Goal: Task Accomplishment & Management: Manage account settings

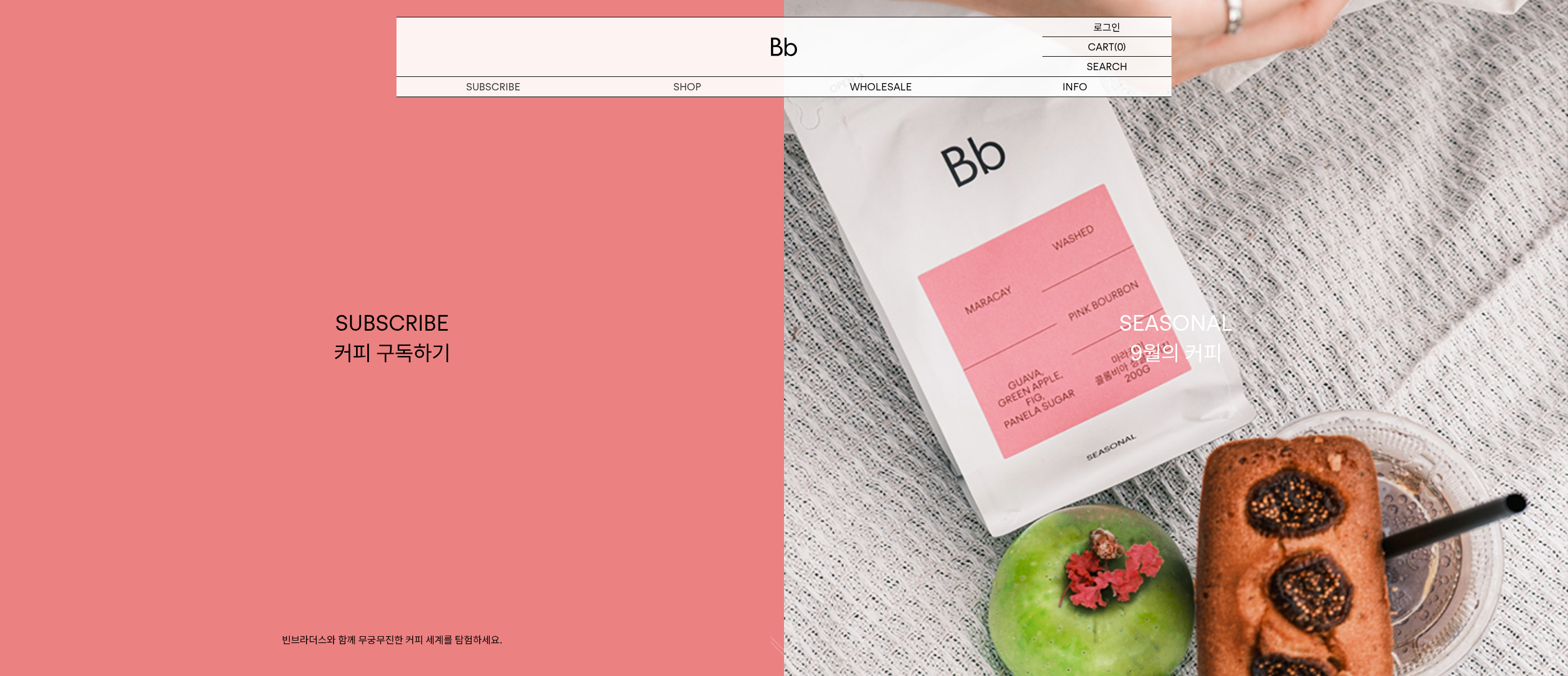
click at [1097, 30] on p "로그인" at bounding box center [1107, 27] width 27 height 19
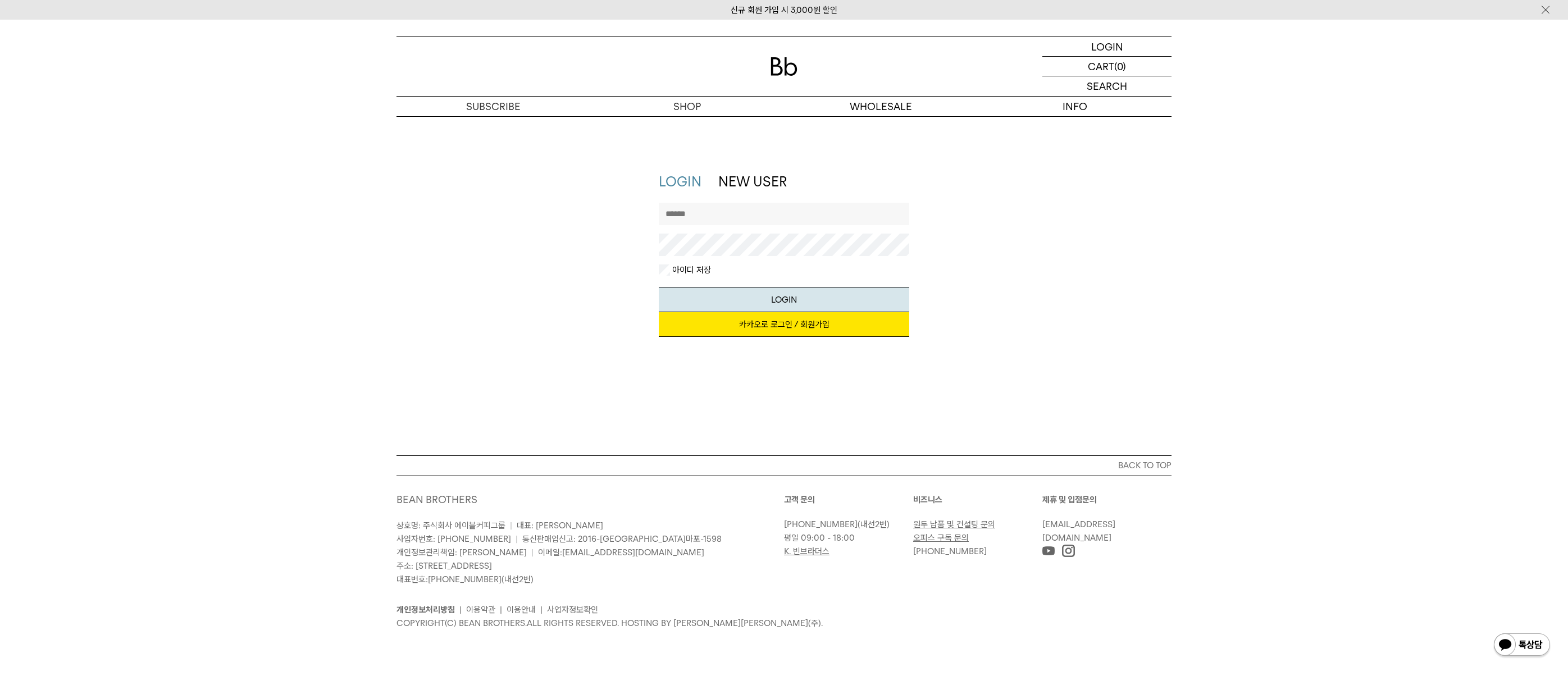
click at [772, 330] on link "카카오로 로그인 / 회원가입" at bounding box center [784, 324] width 251 height 25
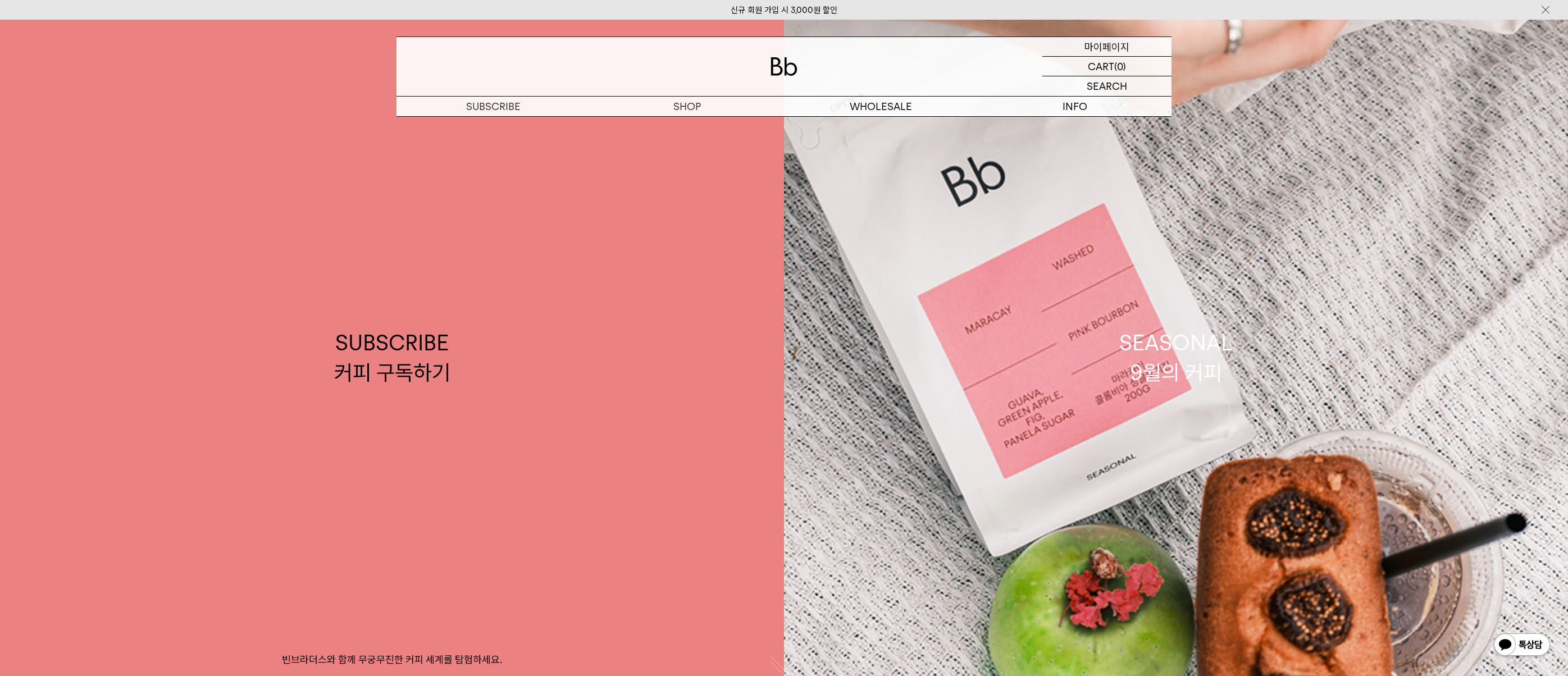
click at [1102, 47] on p "마이페이지" at bounding box center [1107, 46] width 45 height 19
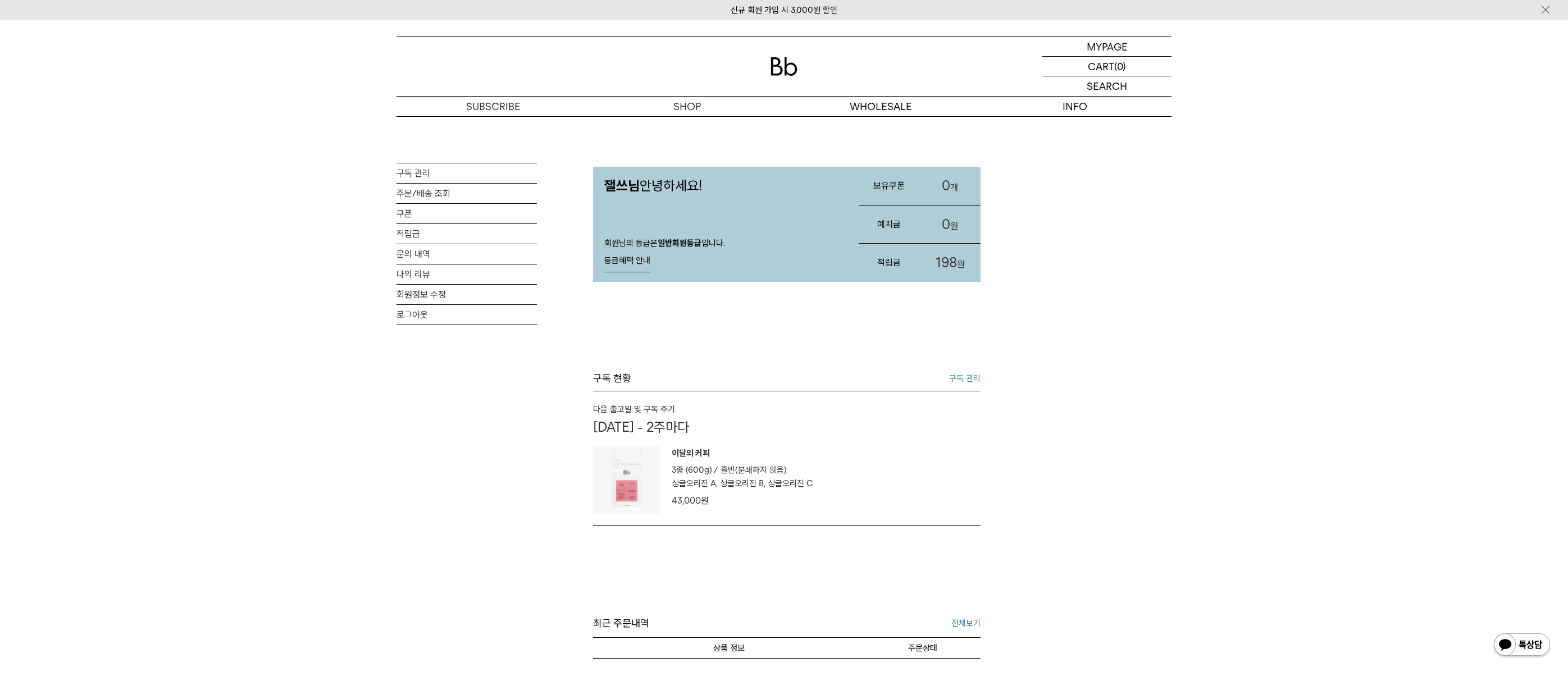
click at [697, 242] on strong "일반회원등급" at bounding box center [679, 243] width 44 height 10
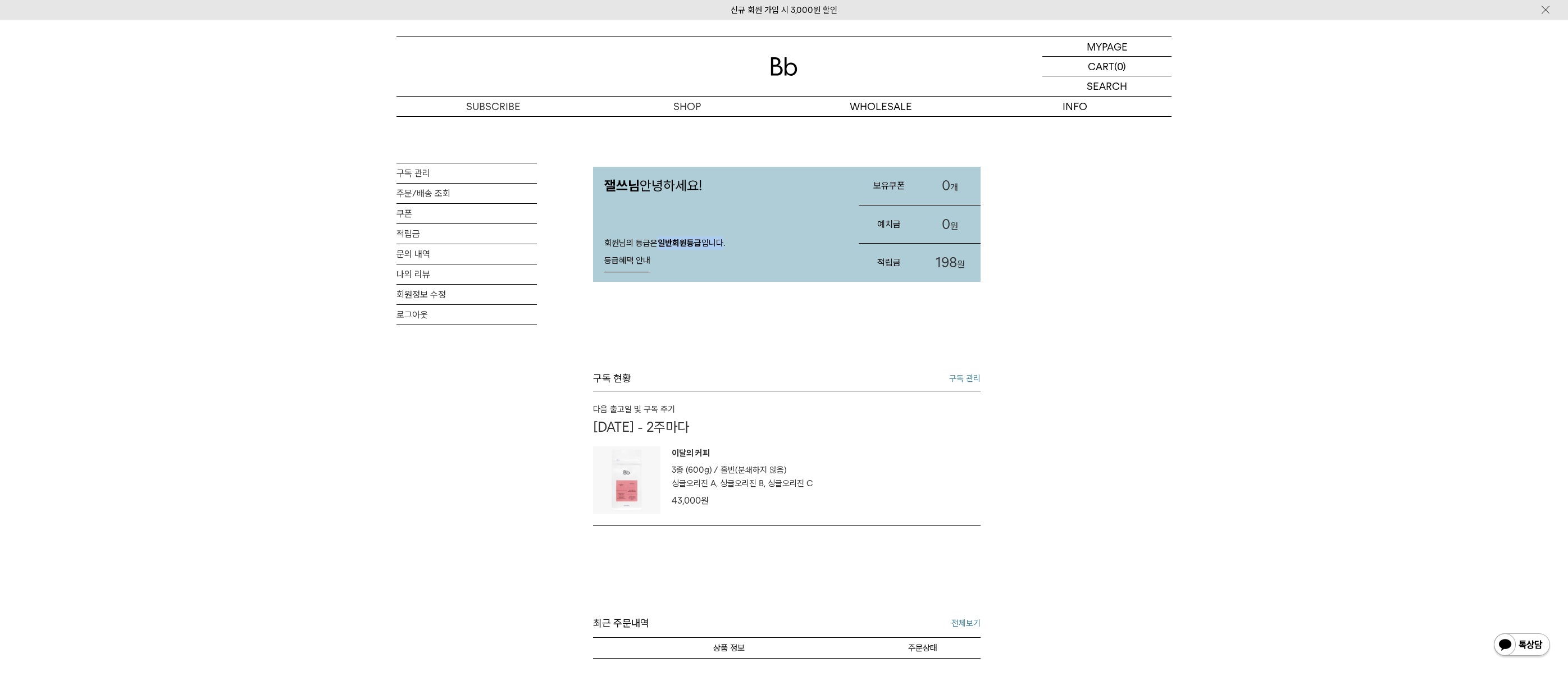
click at [697, 242] on strong "일반회원등급" at bounding box center [679, 243] width 44 height 10
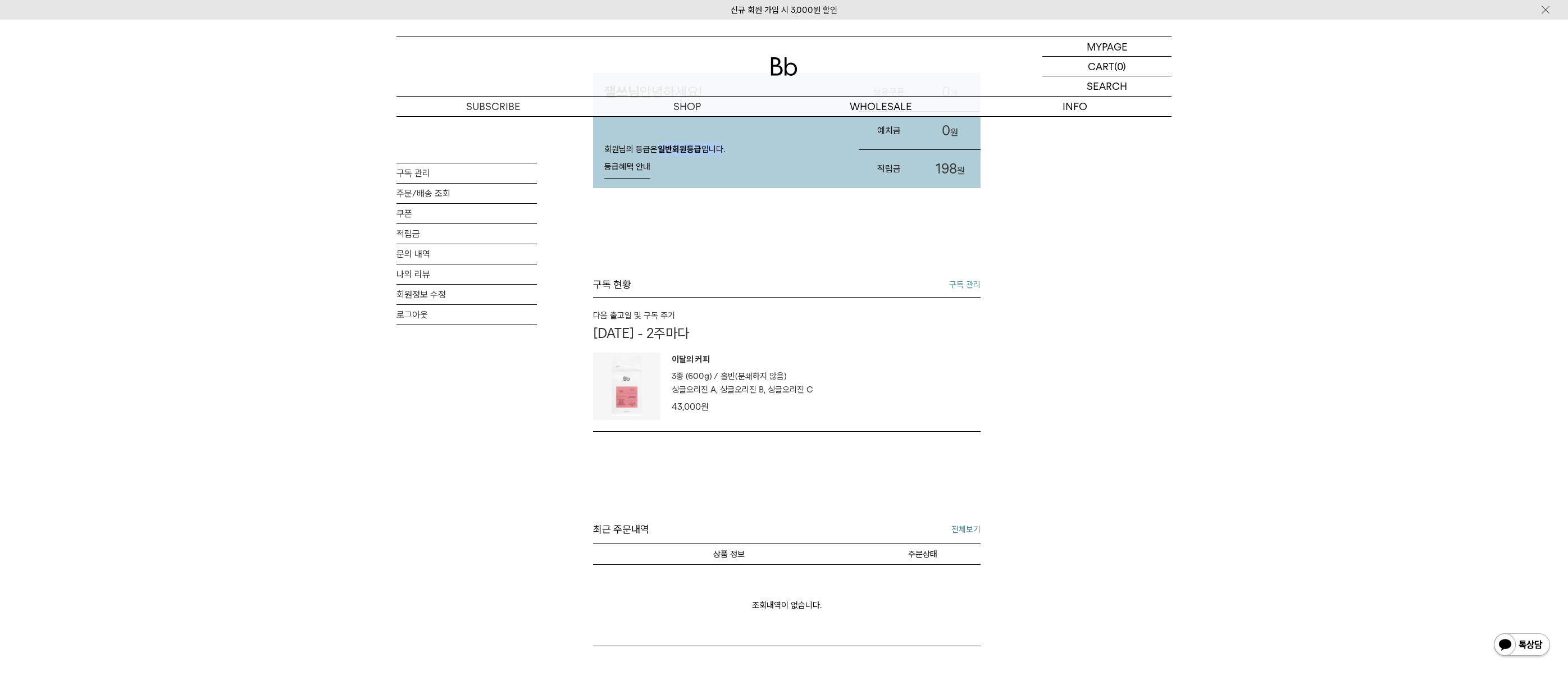
scroll to position [98, 0]
click at [967, 282] on link "구독 관리" at bounding box center [965, 280] width 32 height 13
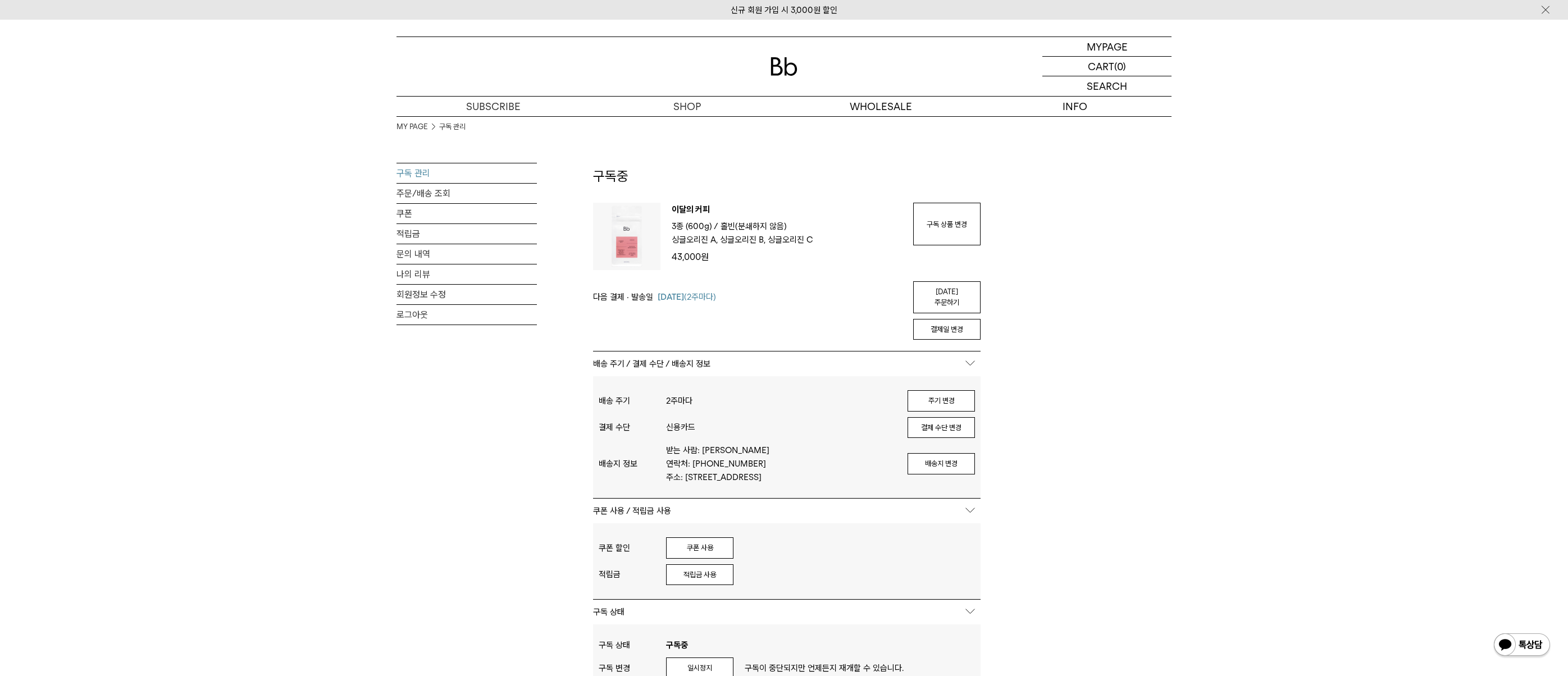
click at [562, 439] on div "MY PAGE 구독 관리 구독 관리 주문/배송 조회 쿠폰 적립금 문의 내역 나의 리뷰 회원정보 수정 로그아웃 구독중 구독 번호 : 52977 …" at bounding box center [783, 520] width 775 height 807
click at [432, 192] on link "주문/배송 조회" at bounding box center [466, 193] width 141 height 19
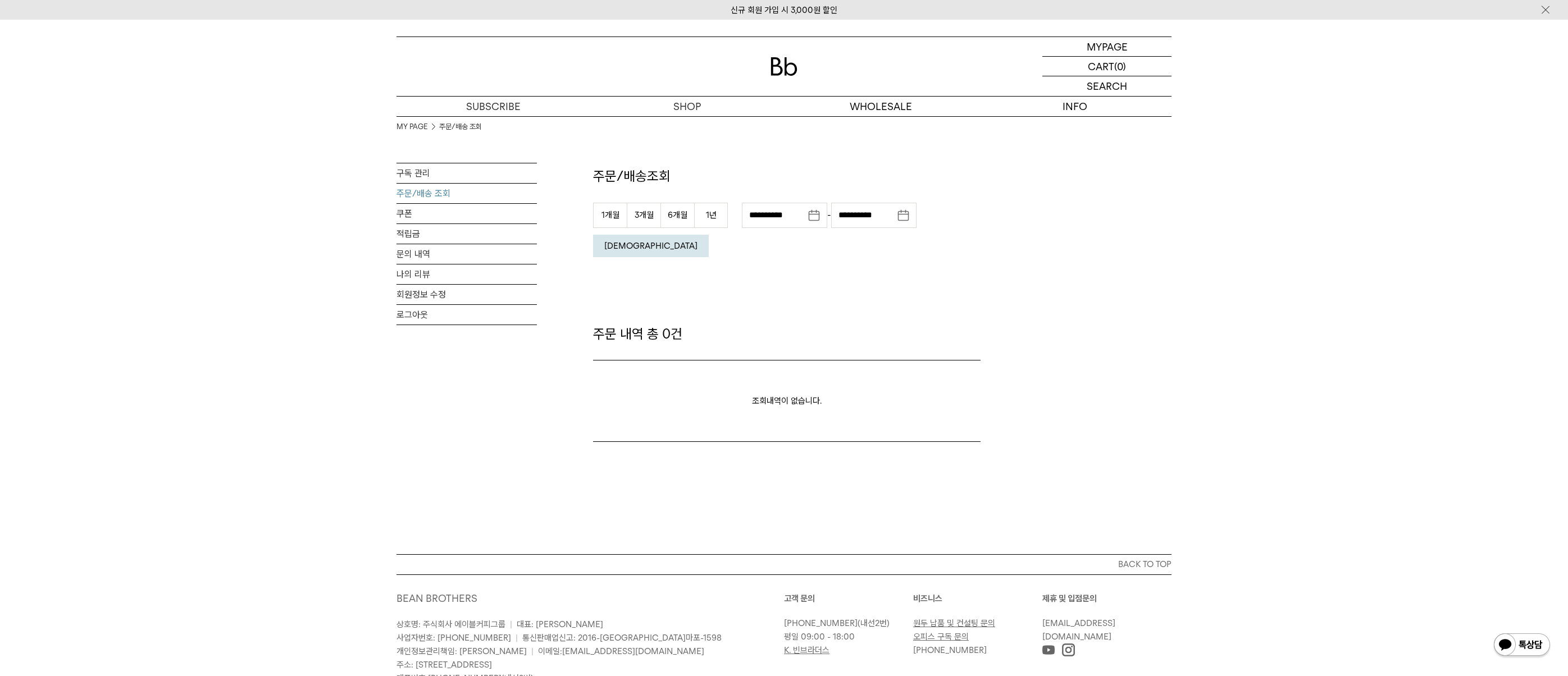
click at [776, 218] on input "**********" at bounding box center [785, 215] width 85 height 26
click at [765, 254] on th at bounding box center [765, 253] width 13 height 16
click at [765, 254] on th at bounding box center [765, 253] width 14 height 16
click at [765, 254] on th at bounding box center [765, 253] width 13 height 16
click at [824, 288] on td "1" at bounding box center [824, 287] width 13 height 16
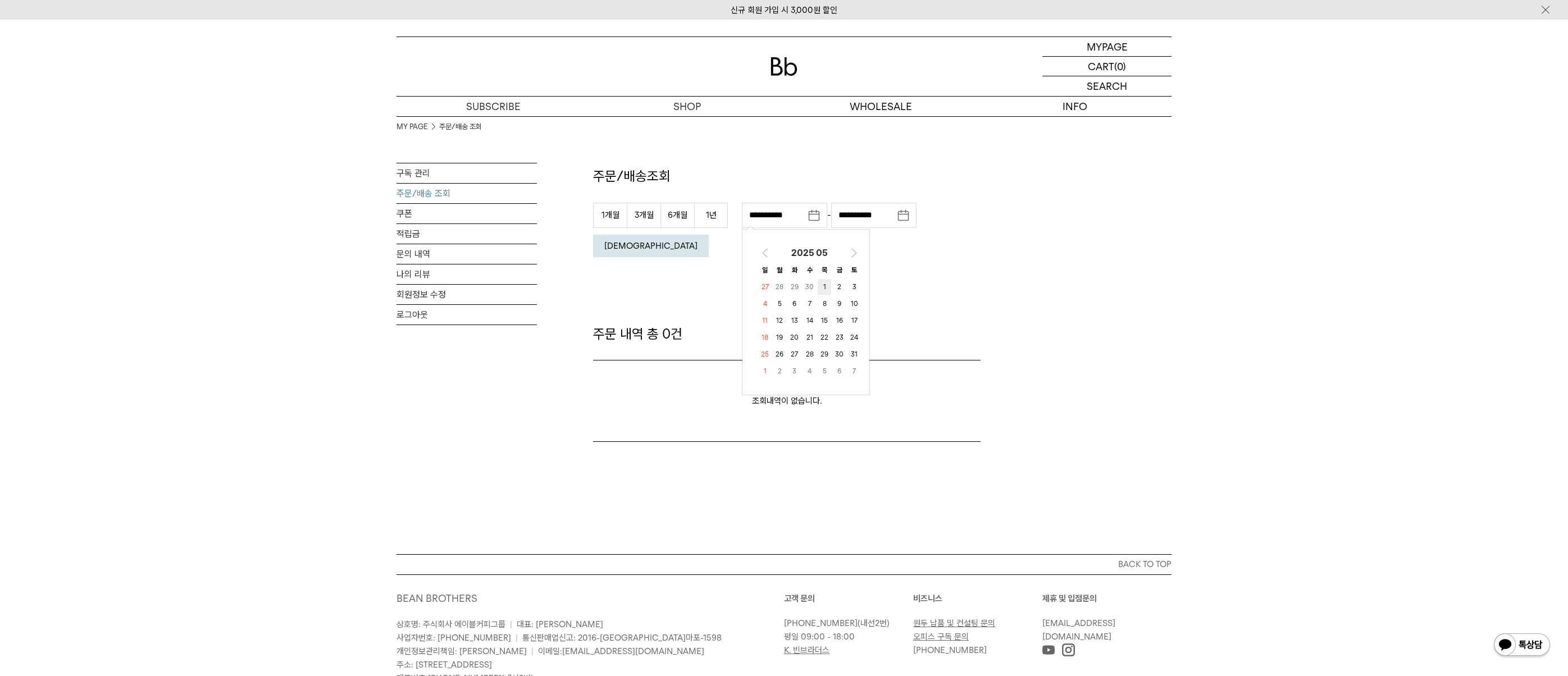
type input "**********"
click at [709, 235] on button "조회" at bounding box center [651, 246] width 116 height 23
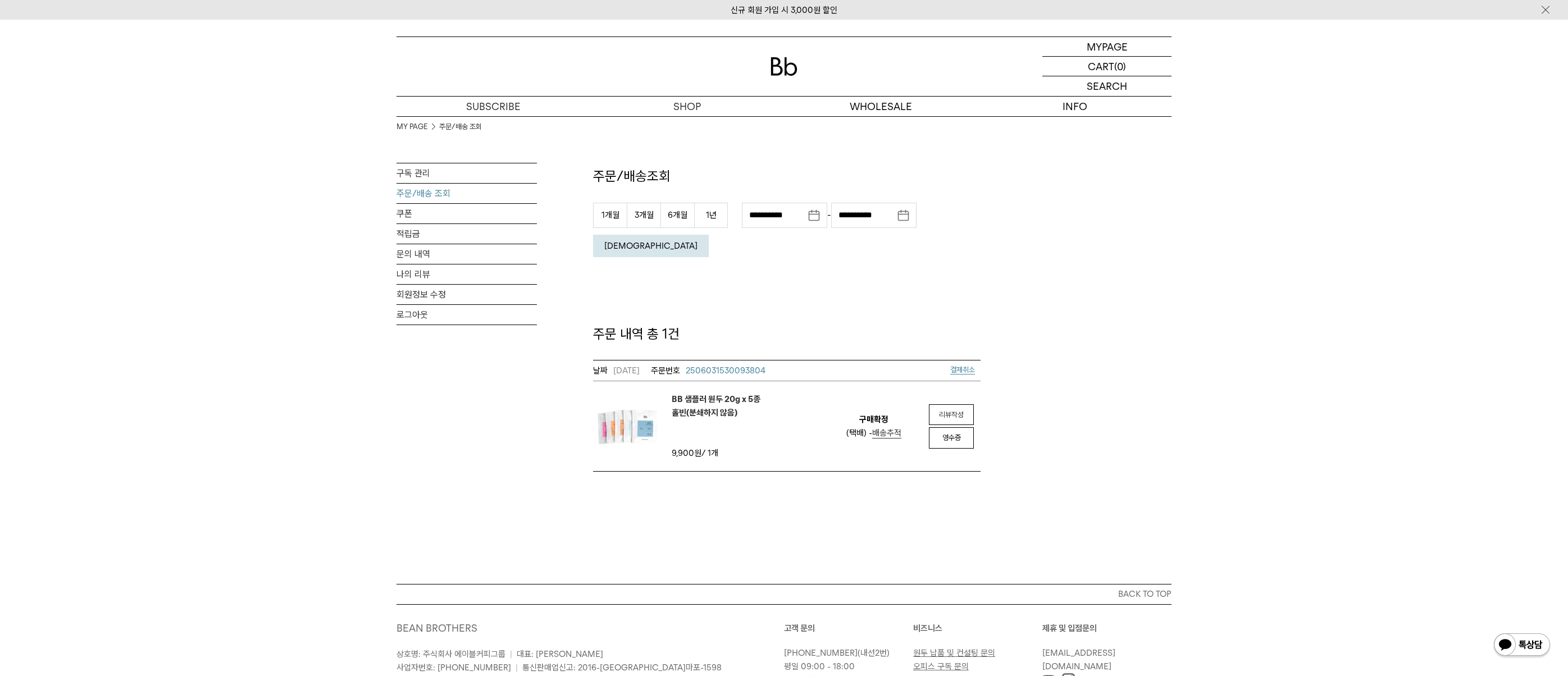
click at [706, 392] on em "BB 샘플러 원두 20g x 5종 홀빈(분쇄하지 않음)" at bounding box center [716, 406] width 89 height 27
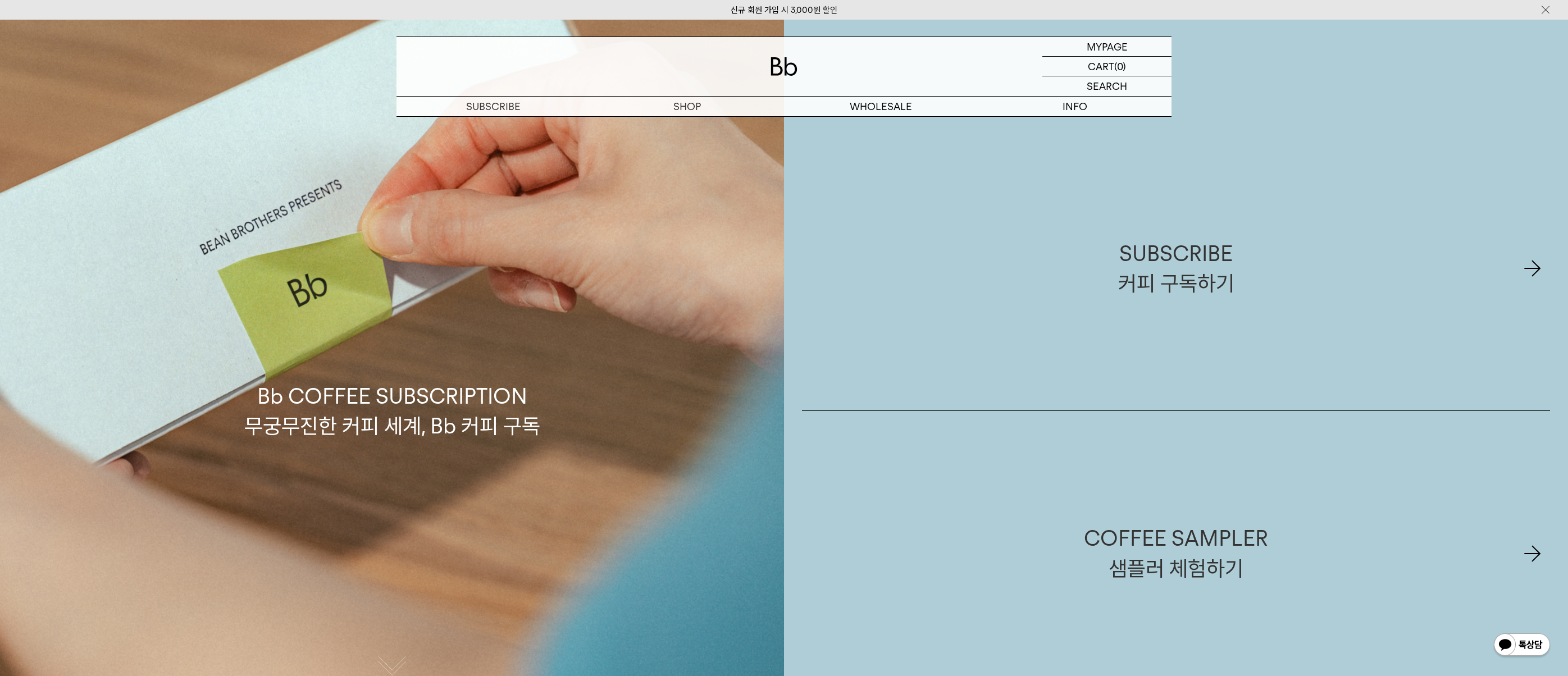
click at [642, 395] on div "Bb COFFEE SUBSCRIPTION 무궁무진한 커피 세계, Bb 커피 구독" at bounding box center [392, 357] width 784 height 676
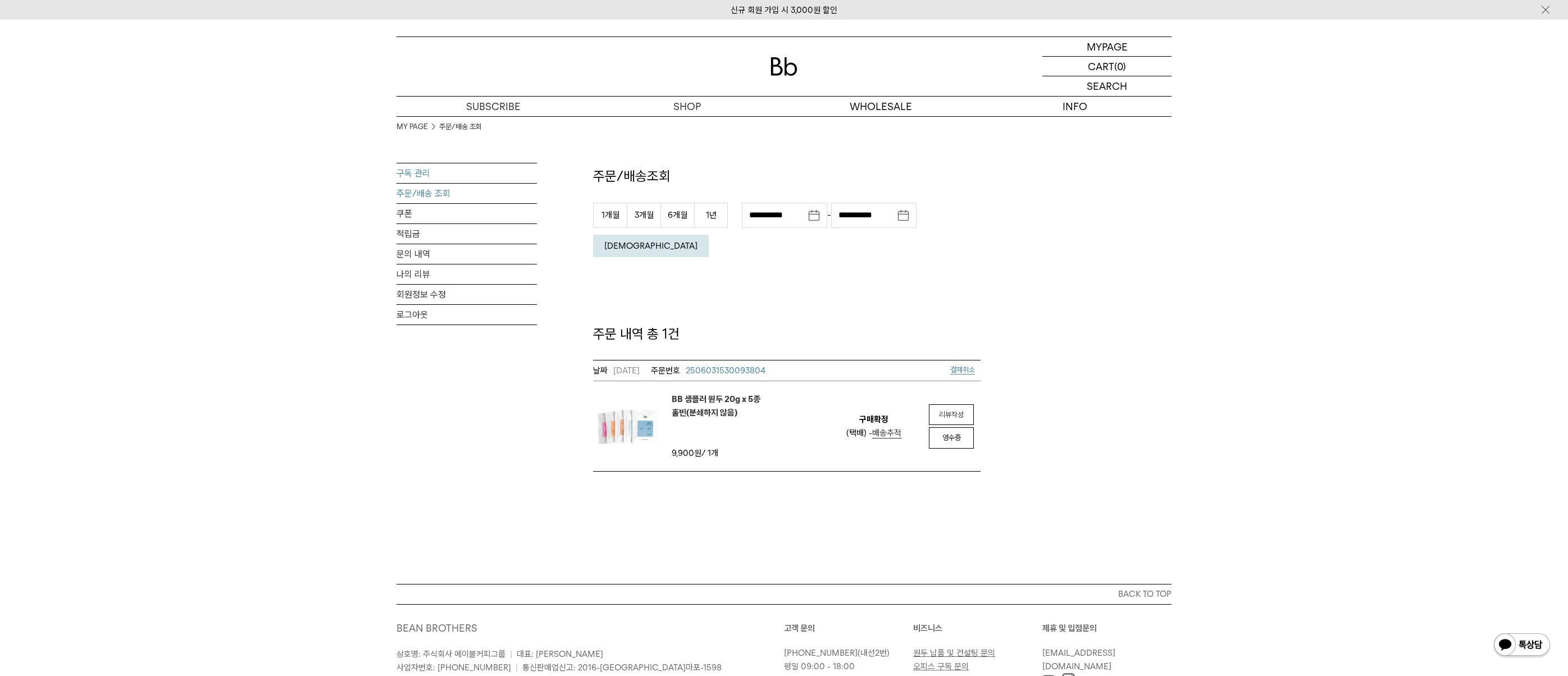
click at [432, 174] on link "구독 관리" at bounding box center [466, 173] width 141 height 19
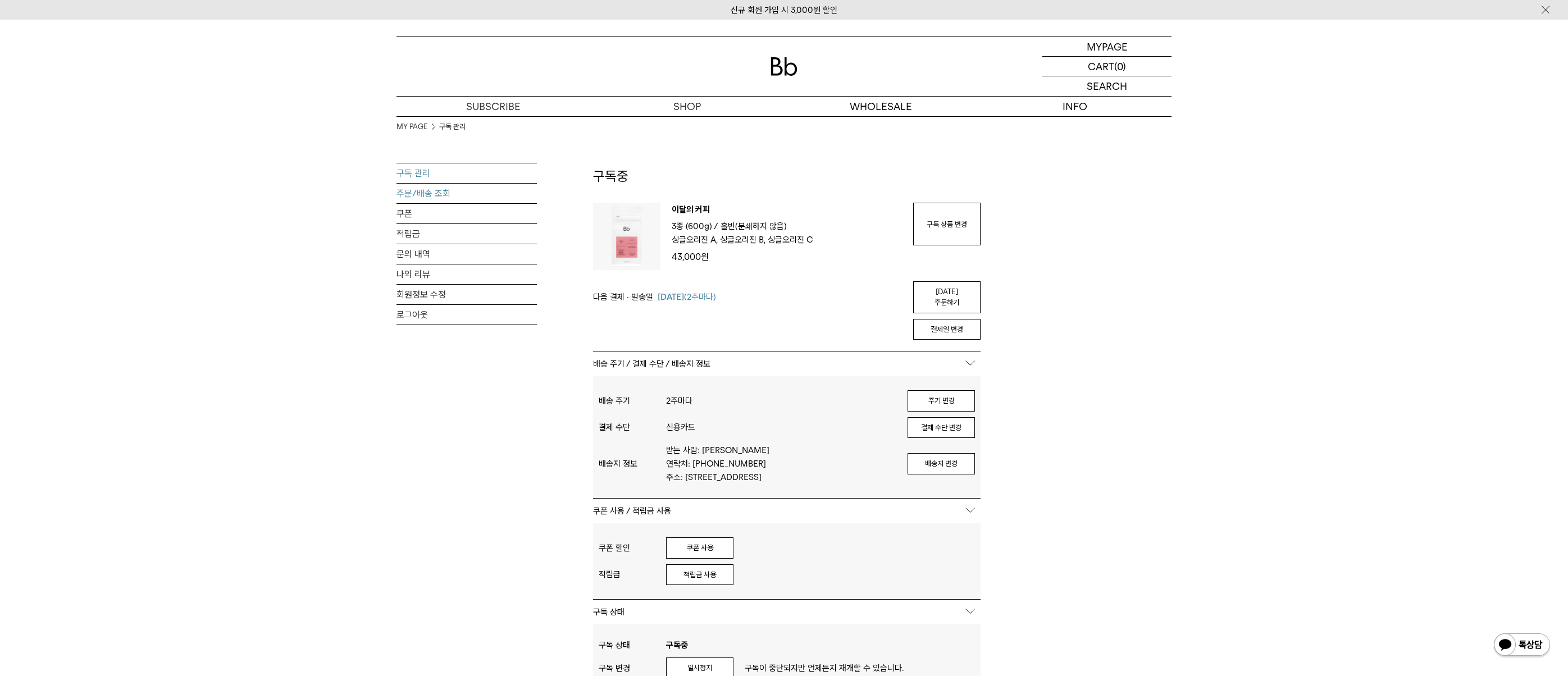
click at [432, 189] on link "주문/배송 조회" at bounding box center [466, 193] width 141 height 19
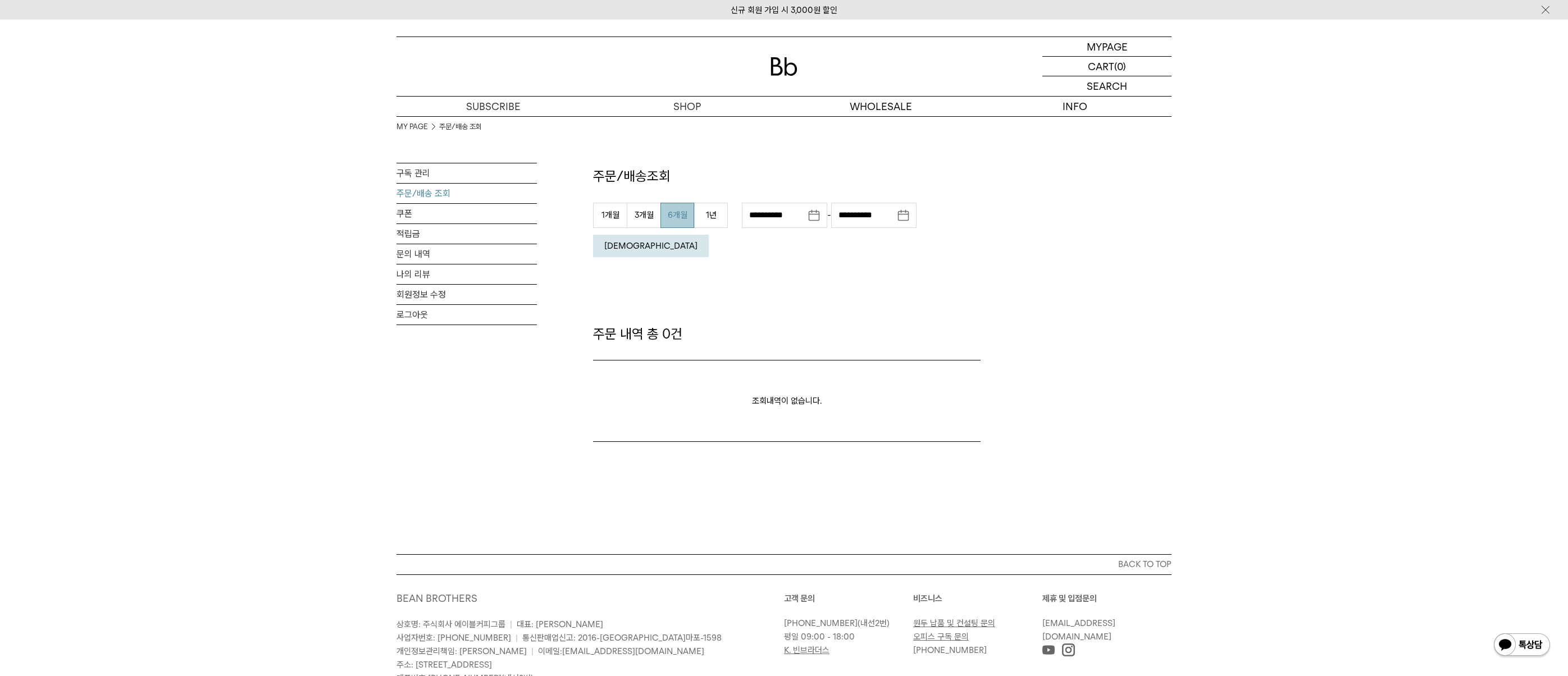
click at [677, 214] on button "6개월" at bounding box center [677, 215] width 33 height 26
type input "**********"
click at [709, 235] on button "조회" at bounding box center [651, 246] width 116 height 23
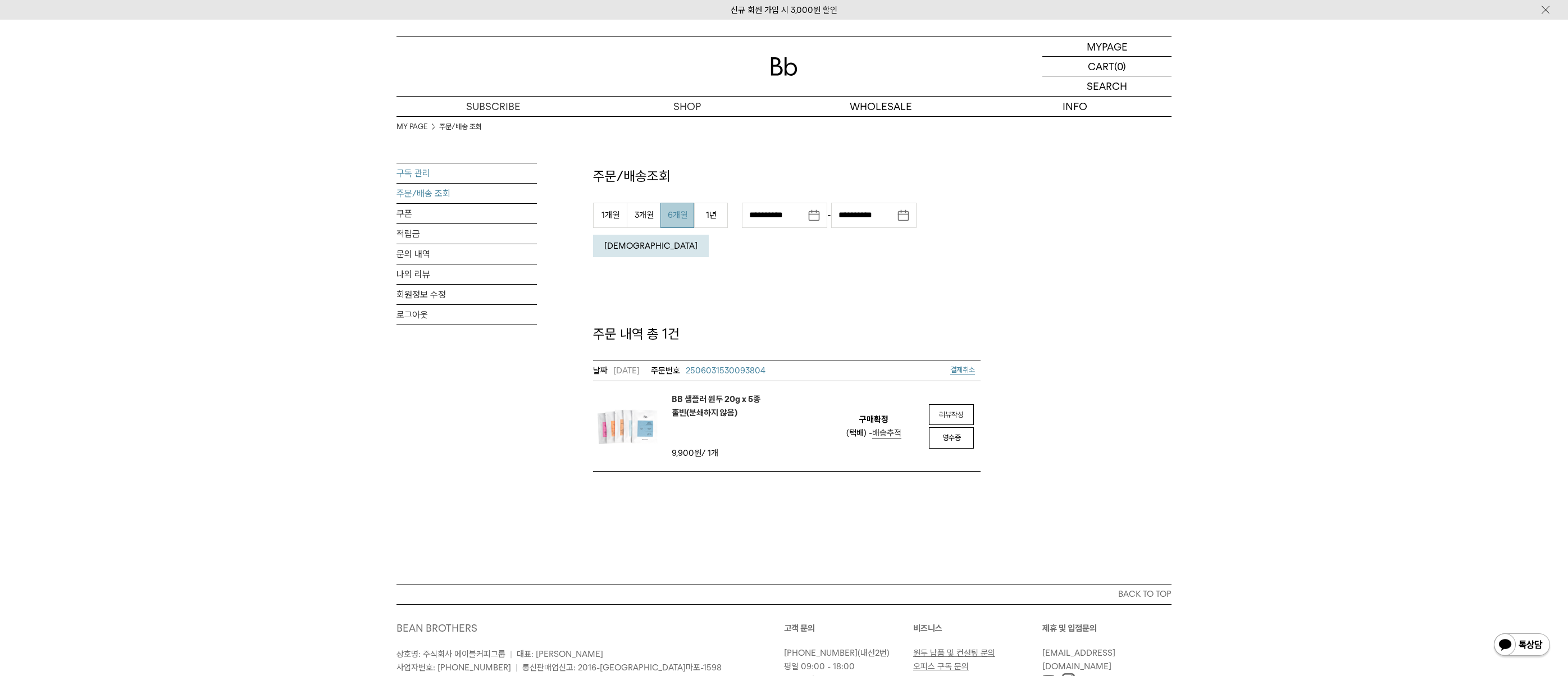
click at [418, 173] on link "구독 관리" at bounding box center [466, 173] width 141 height 19
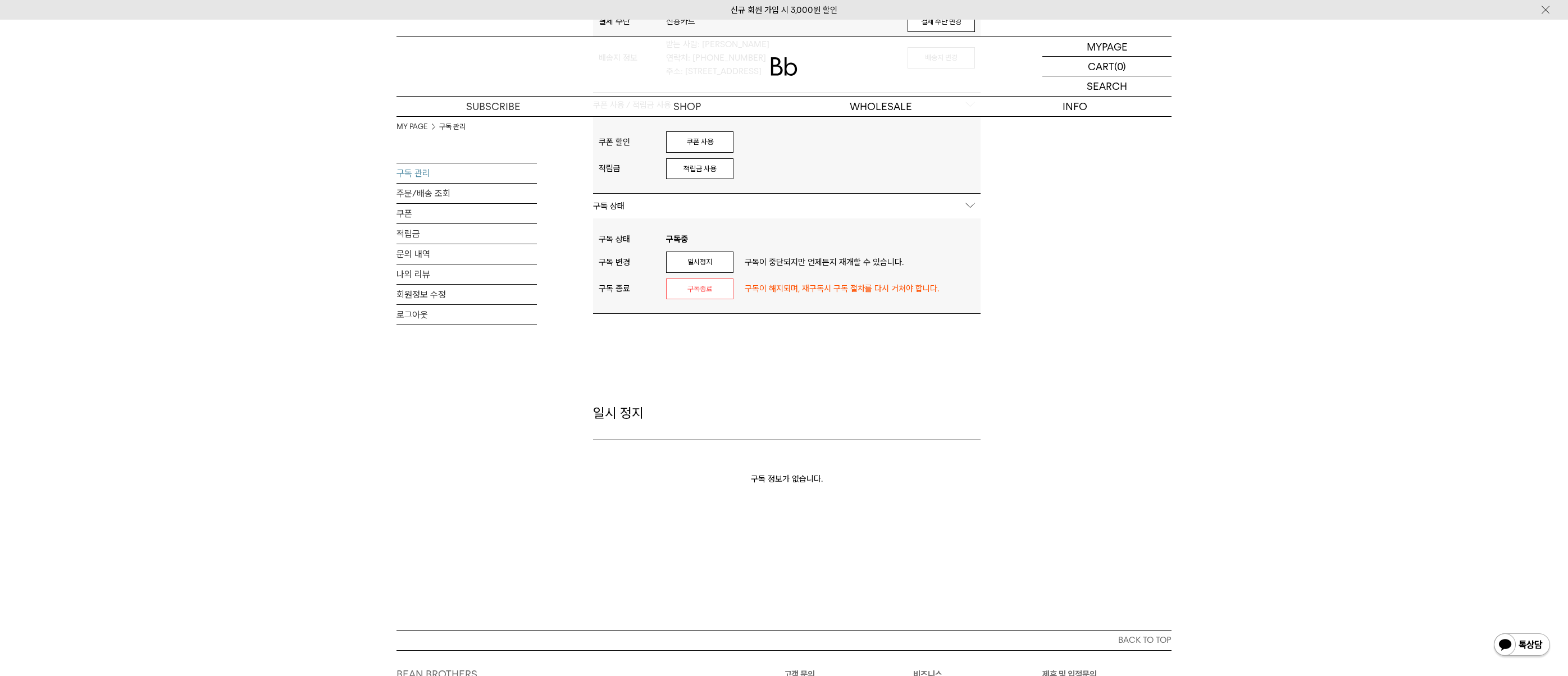
scroll to position [393, 0]
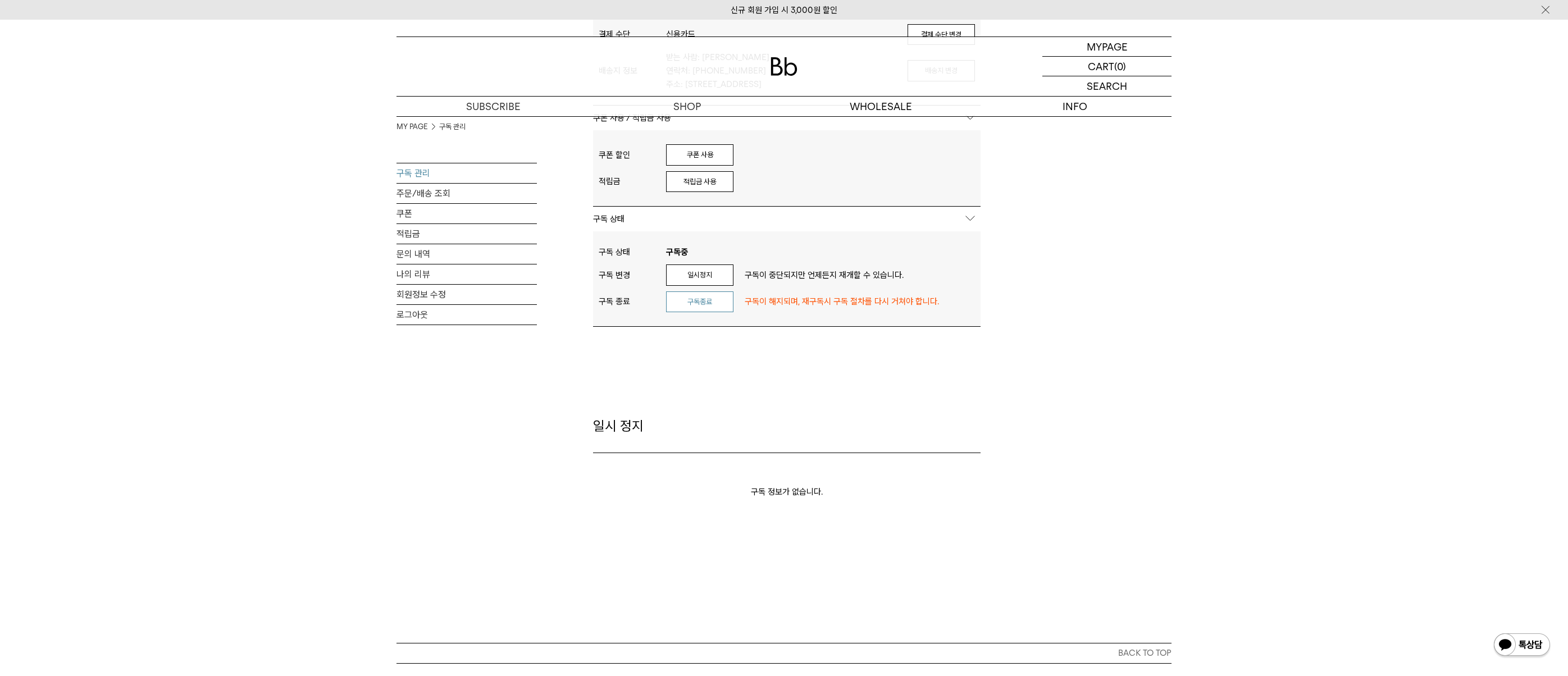
click at [690, 305] on button "구독종료" at bounding box center [699, 302] width 68 height 21
